Goal: Information Seeking & Learning: Check status

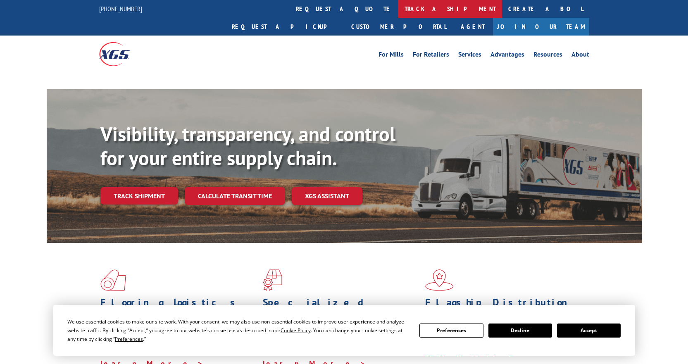
click at [398, 8] on link "track a shipment" at bounding box center [450, 9] width 104 height 18
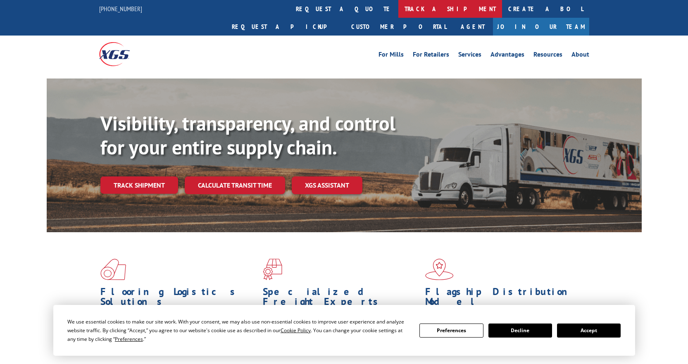
click at [398, 8] on link "track a shipment" at bounding box center [450, 9] width 104 height 18
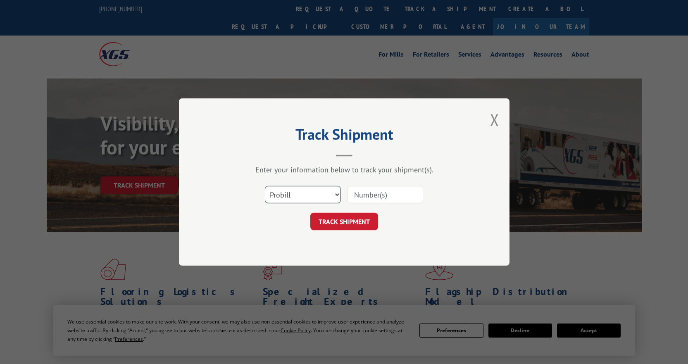
click at [315, 194] on select "Select category... Probill BOL PO" at bounding box center [303, 194] width 76 height 17
select select "bol"
click at [265, 186] on select "Select category... Probill BOL PO" at bounding box center [303, 194] width 76 height 17
click at [380, 191] on input at bounding box center [385, 194] width 76 height 17
paste input "2862481"
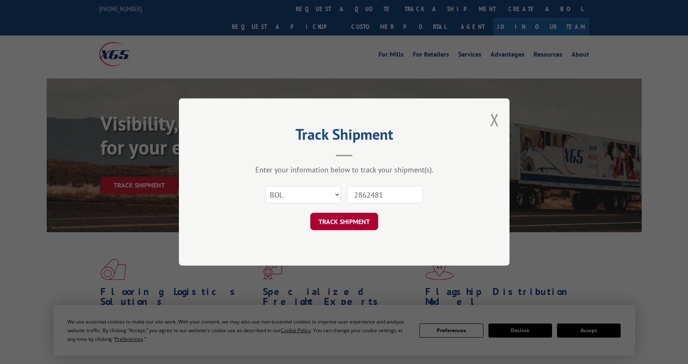
type input "2862481"
click at [352, 217] on button "TRACK SHIPMENT" at bounding box center [344, 221] width 68 height 17
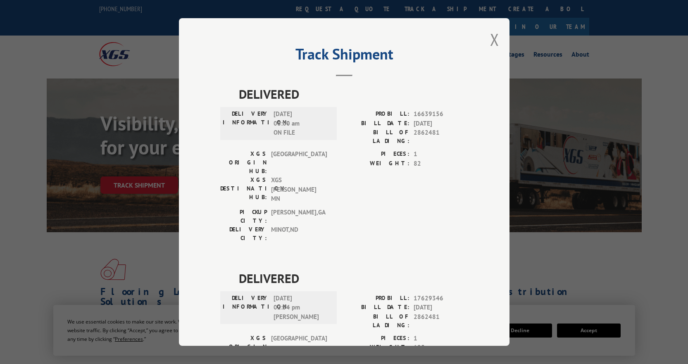
drag, startPoint x: 298, startPoint y: 250, endPoint x: 240, endPoint y: 247, distance: 58.4
click at [240, 294] on div "DELIVERY INFORMATION: [DATE] 02:54 pm [PERSON_NAME]" at bounding box center [279, 308] width 112 height 28
click at [239, 294] on label "DELIVERY INFORMATION:" at bounding box center [246, 308] width 47 height 28
